Goal: Navigation & Orientation: Find specific page/section

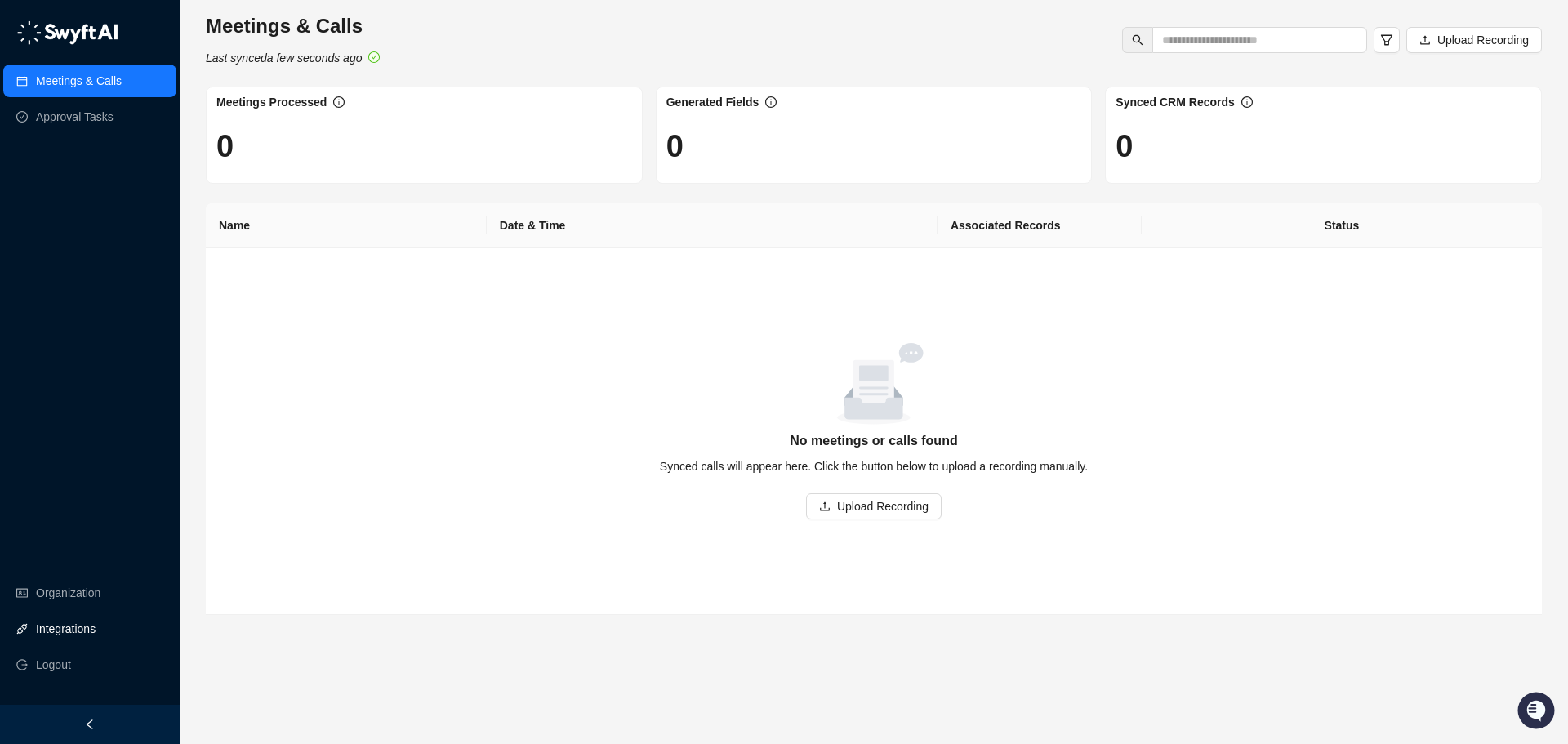
click at [67, 638] on link "Integrations" at bounding box center [66, 629] width 60 height 33
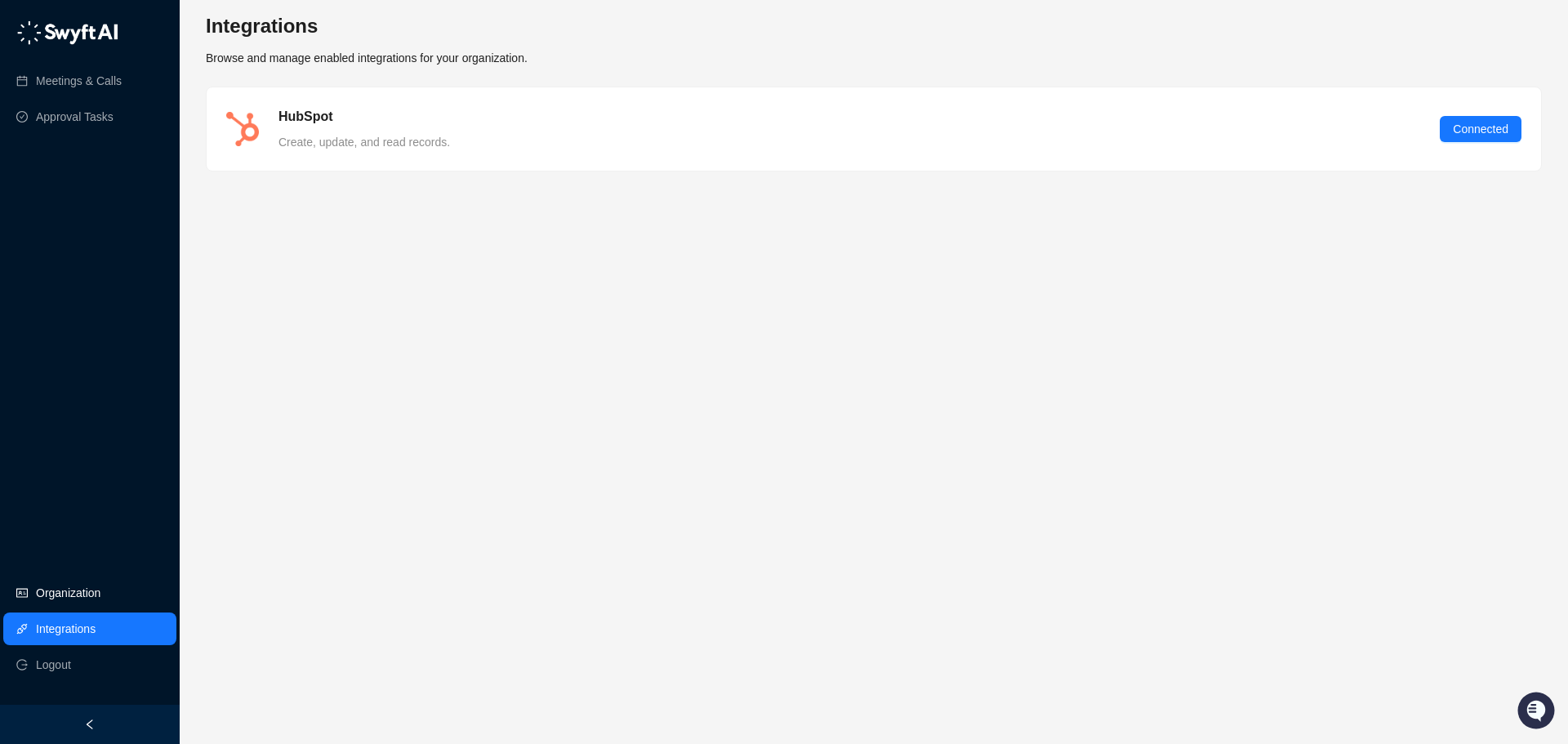
click at [58, 596] on link "Organization" at bounding box center [68, 592] width 64 height 33
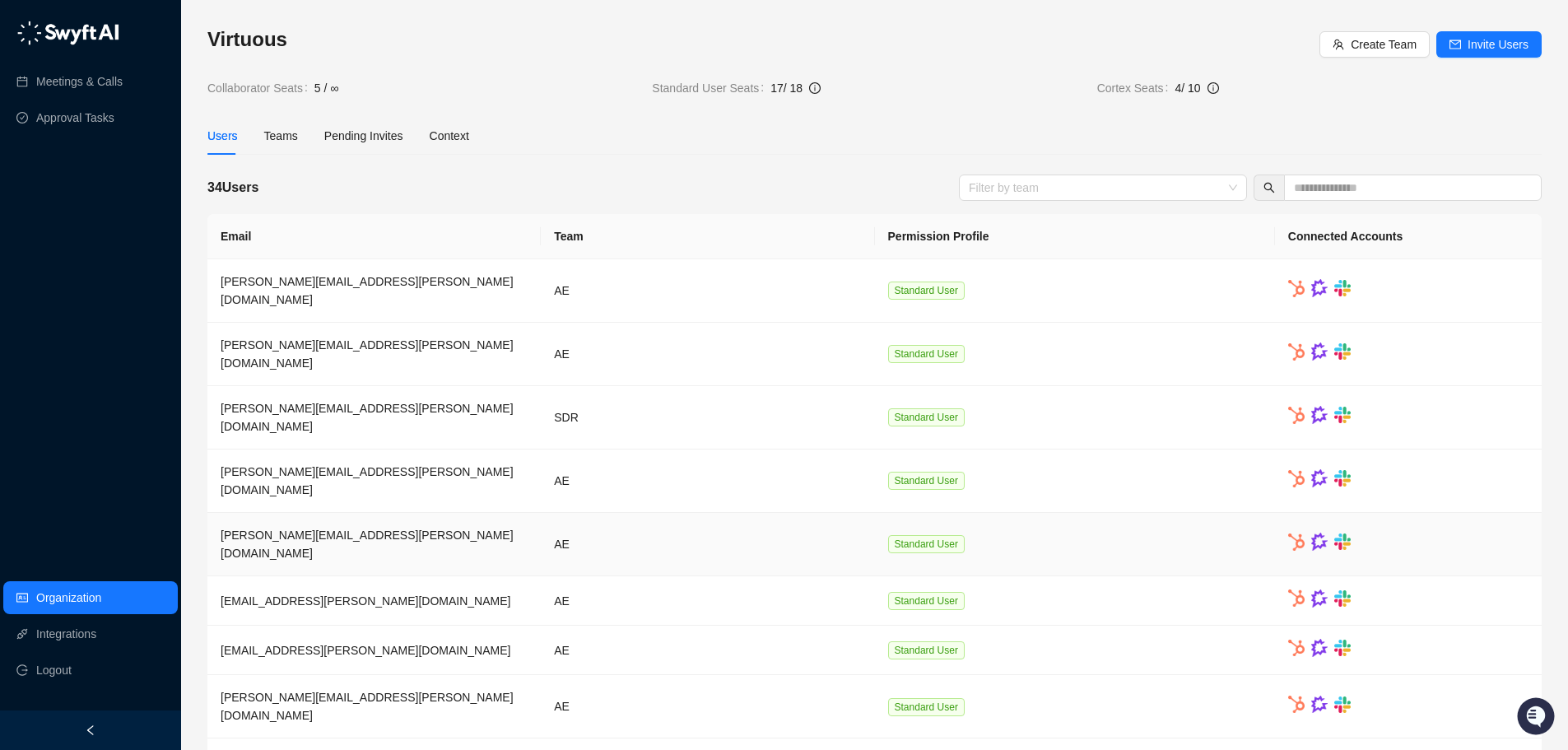
scroll to position [70, 0]
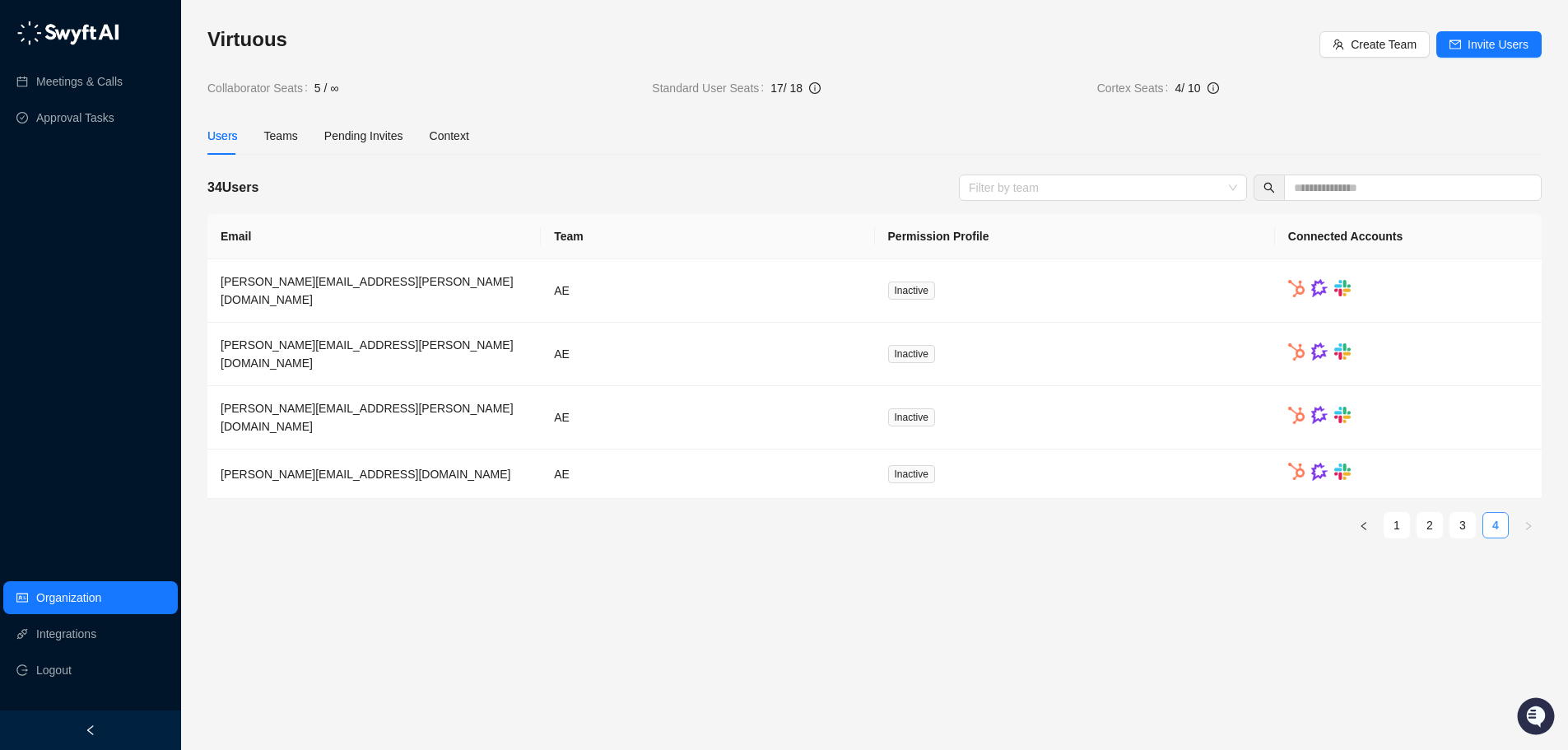
scroll to position [0, 0]
click at [1473, 513] on link "3" at bounding box center [1475, 526] width 24 height 24
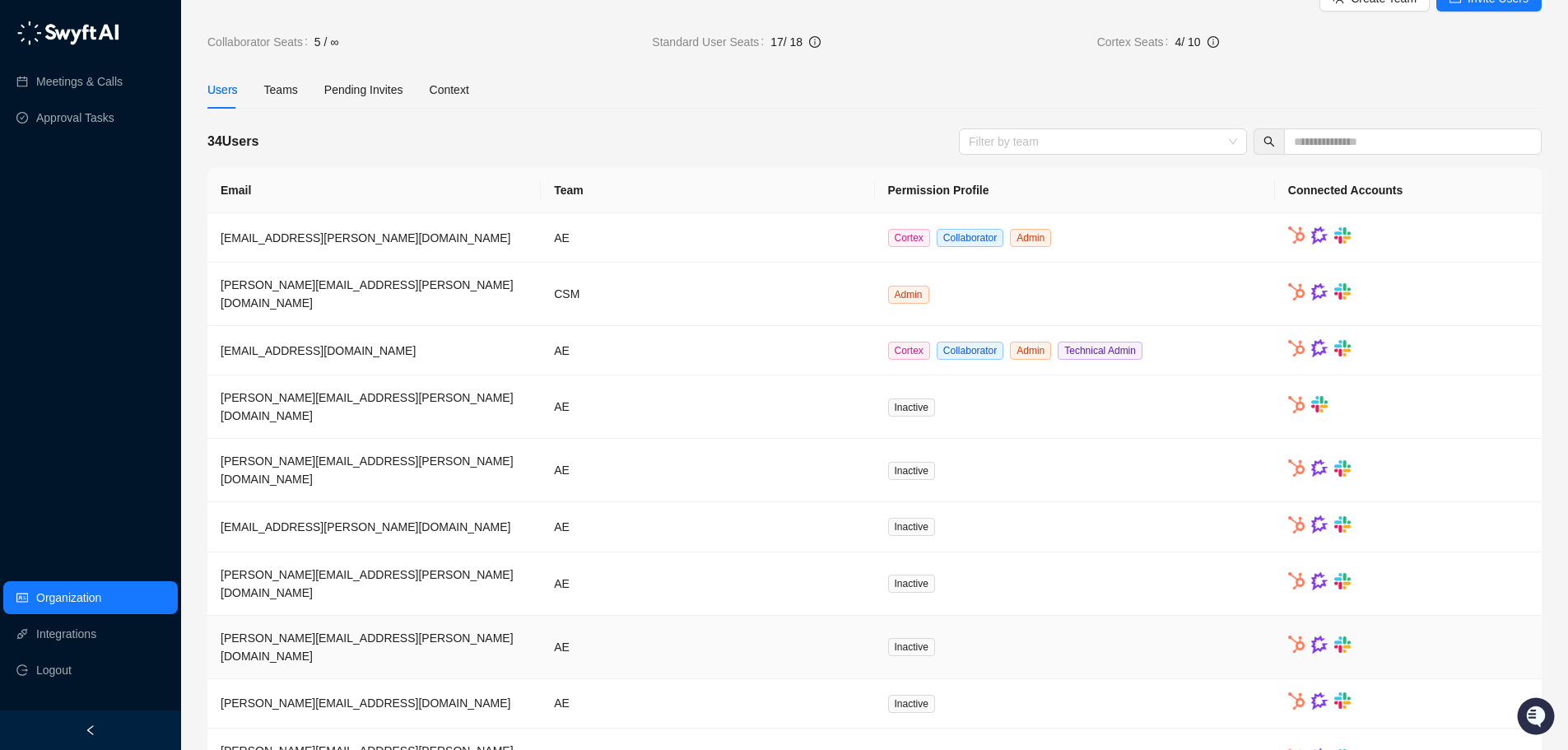
scroll to position [70, 0]
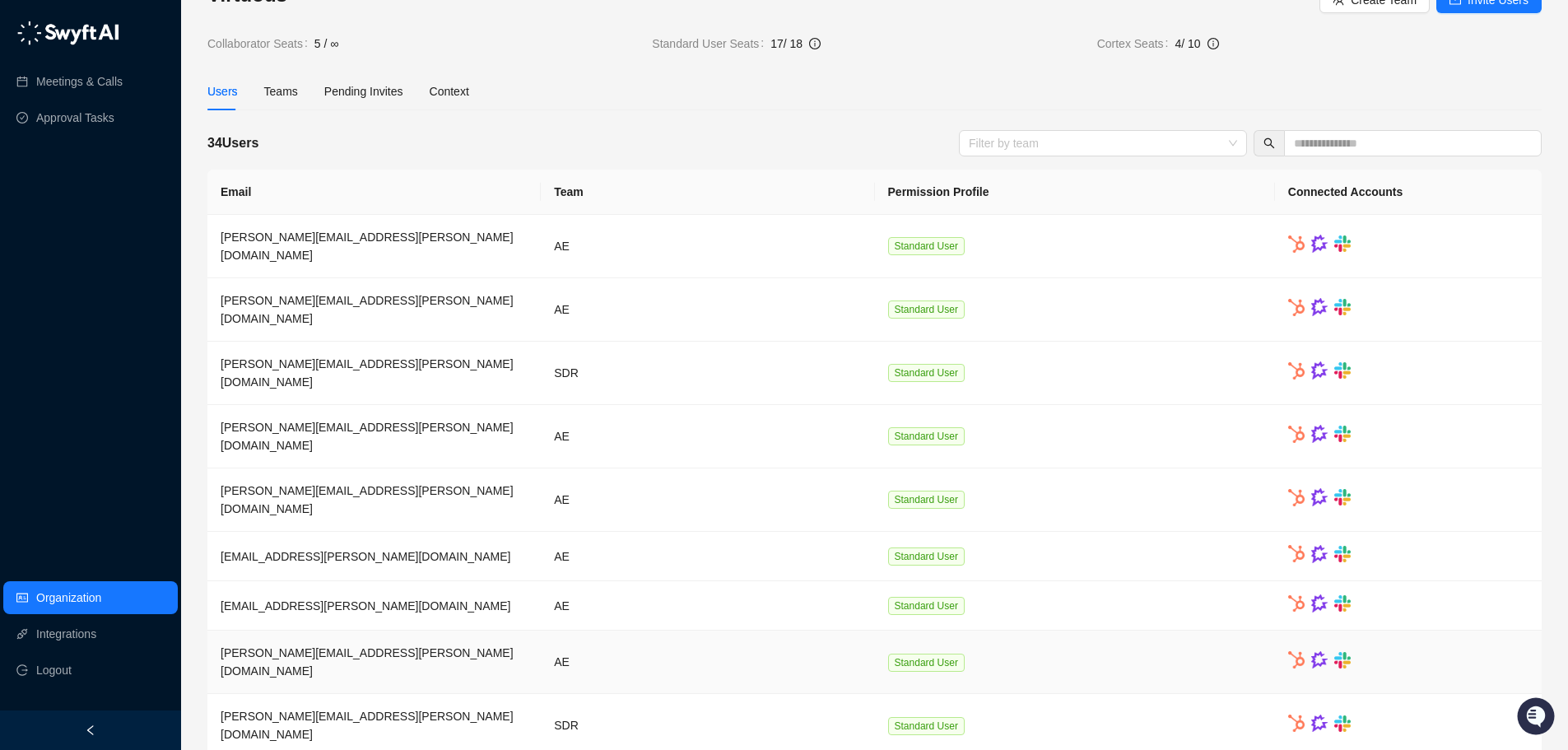
scroll to position [0, 0]
